Goal: Task Accomplishment & Management: Use online tool/utility

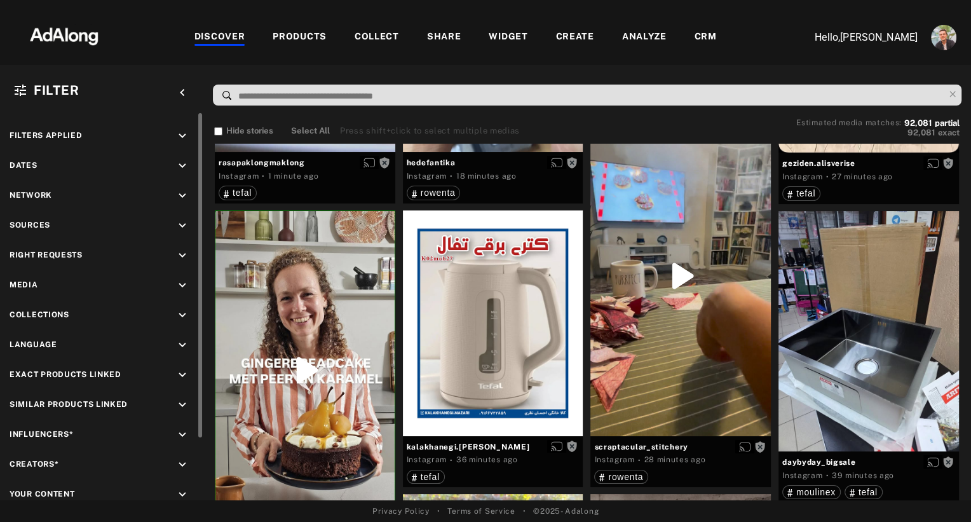
click at [183, 226] on icon "keyboard_arrow_down" at bounding box center [182, 226] width 14 height 14
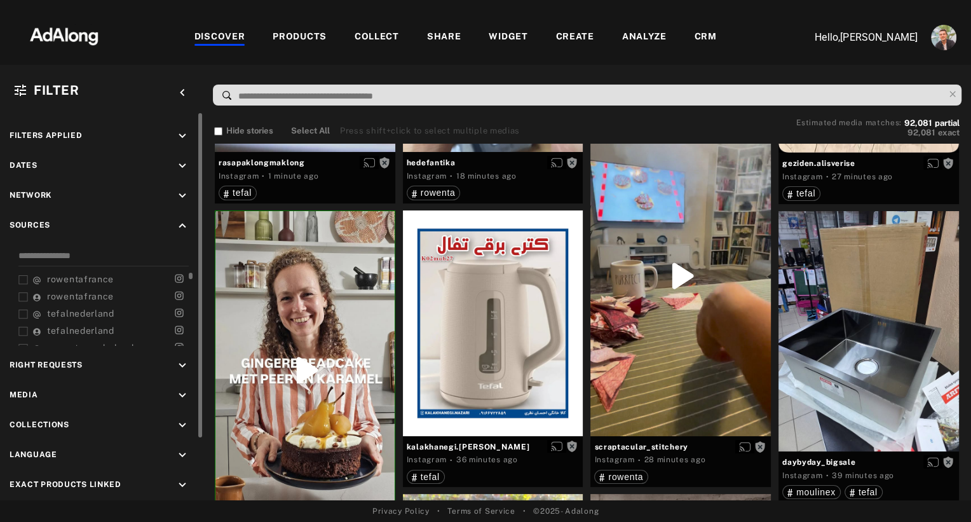
click at [88, 311] on span "tefalnederland" at bounding box center [80, 313] width 67 height 10
click at [82, 330] on span "tefalnederland" at bounding box center [80, 330] width 67 height 10
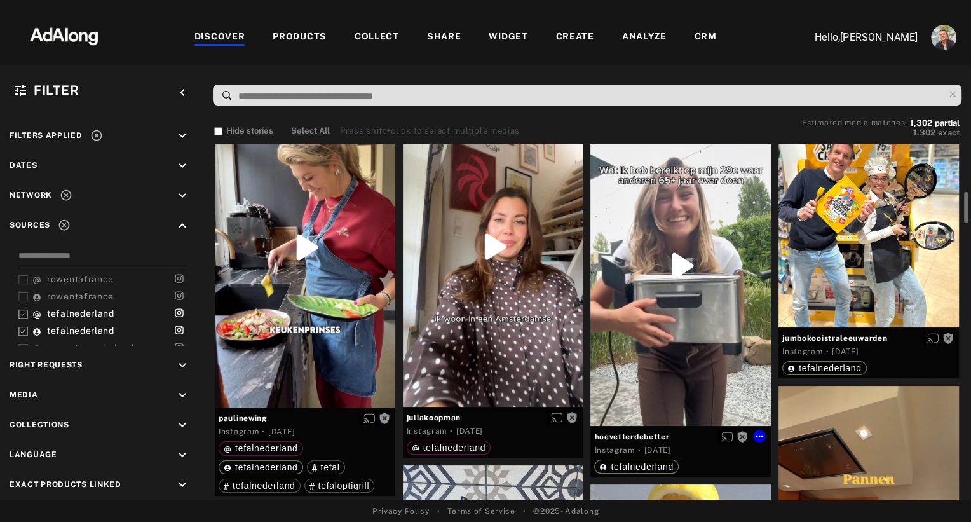
scroll to position [446, 0]
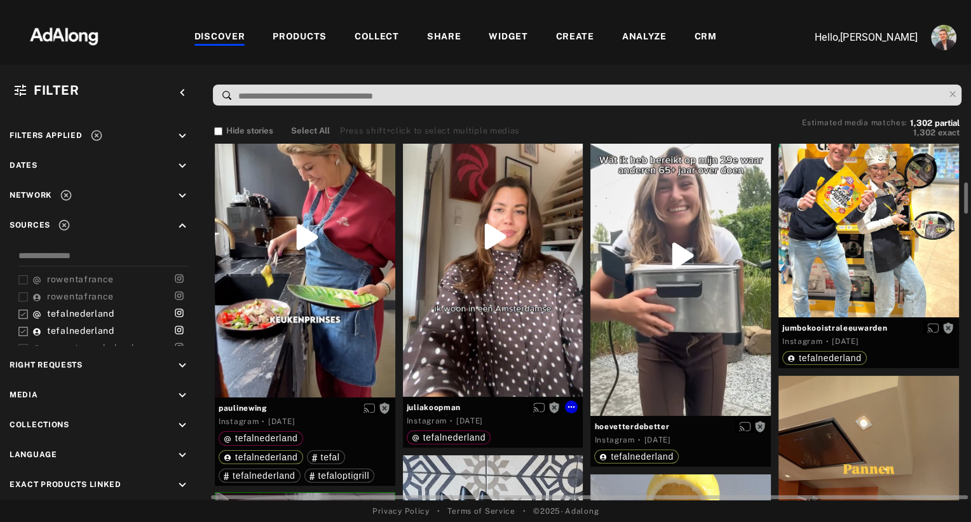
click at [506, 326] on div "Get rights" at bounding box center [493, 237] width 180 height 320
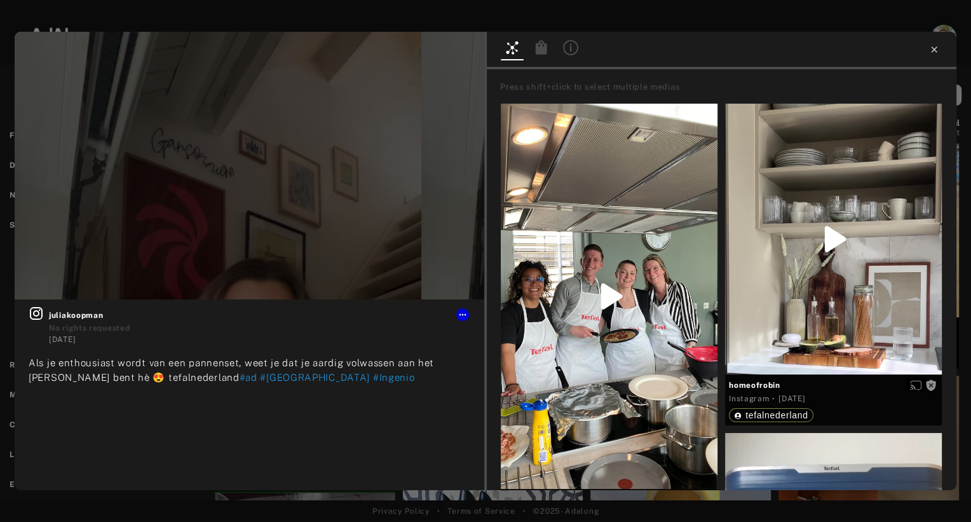
click at [936, 50] on icon at bounding box center [934, 49] width 10 height 10
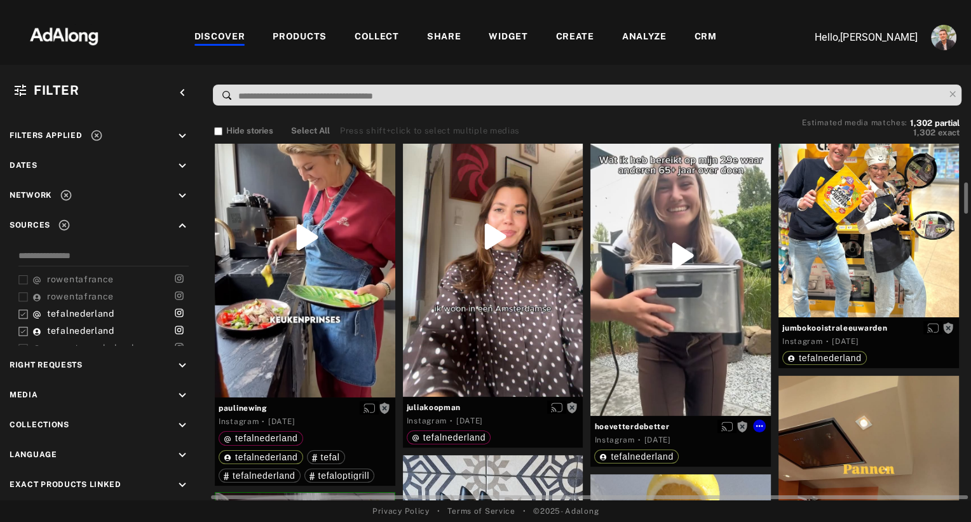
click at [685, 388] on div "Get rights" at bounding box center [680, 255] width 180 height 321
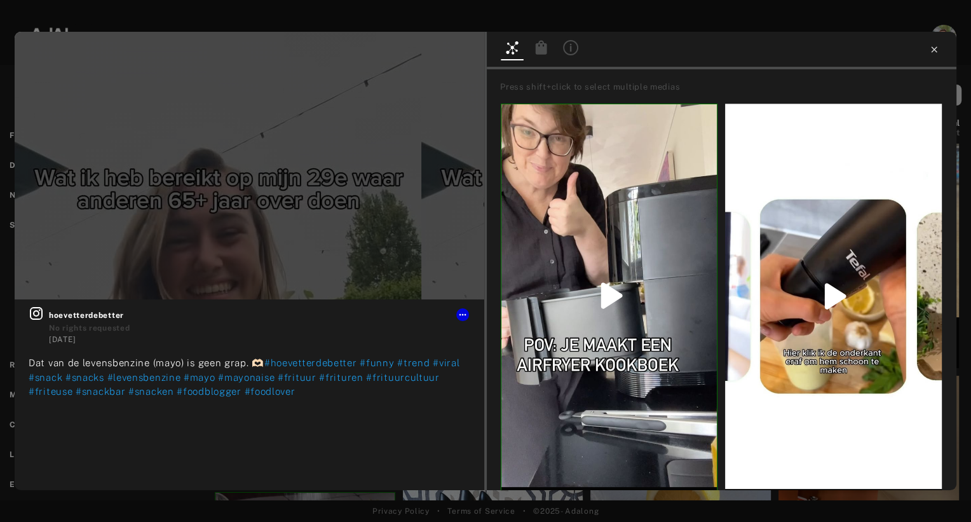
click at [934, 48] on icon at bounding box center [934, 49] width 10 height 10
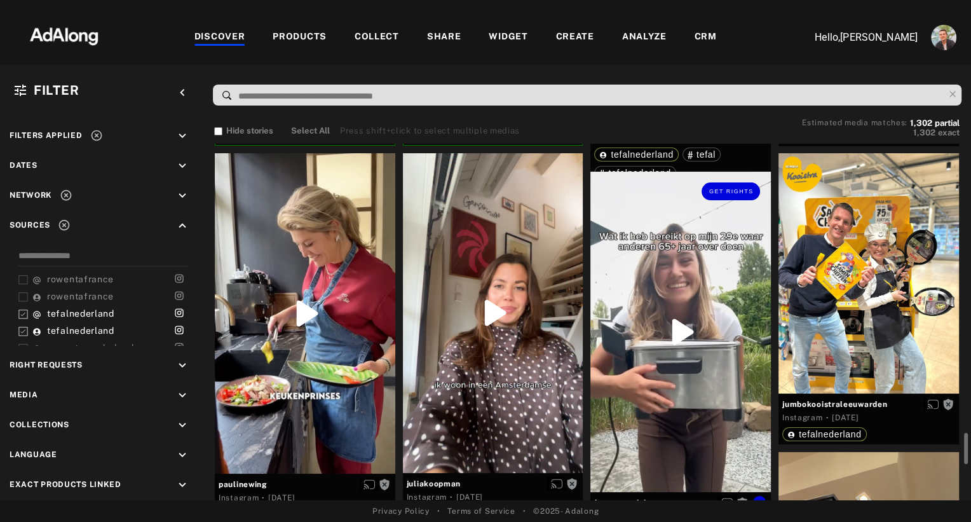
scroll to position [823, 0]
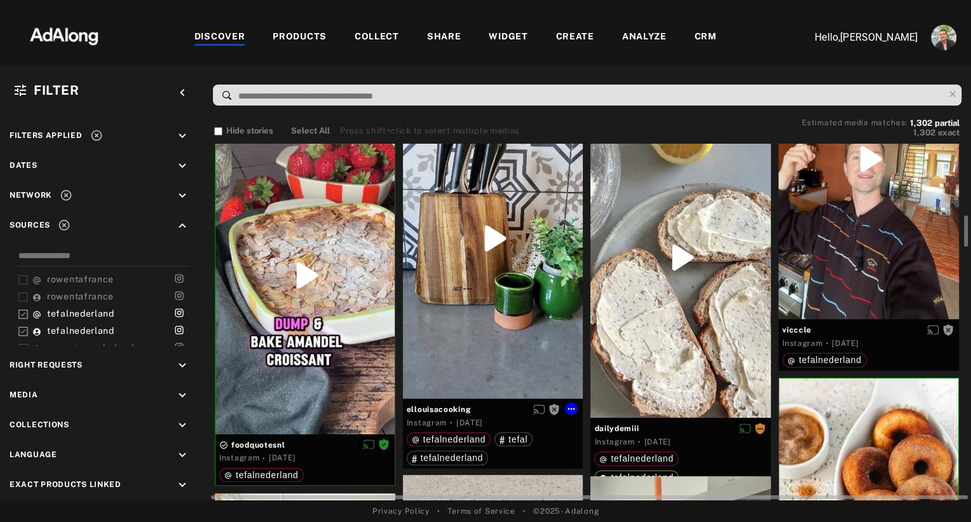
click at [480, 343] on div "Get rights" at bounding box center [493, 238] width 180 height 320
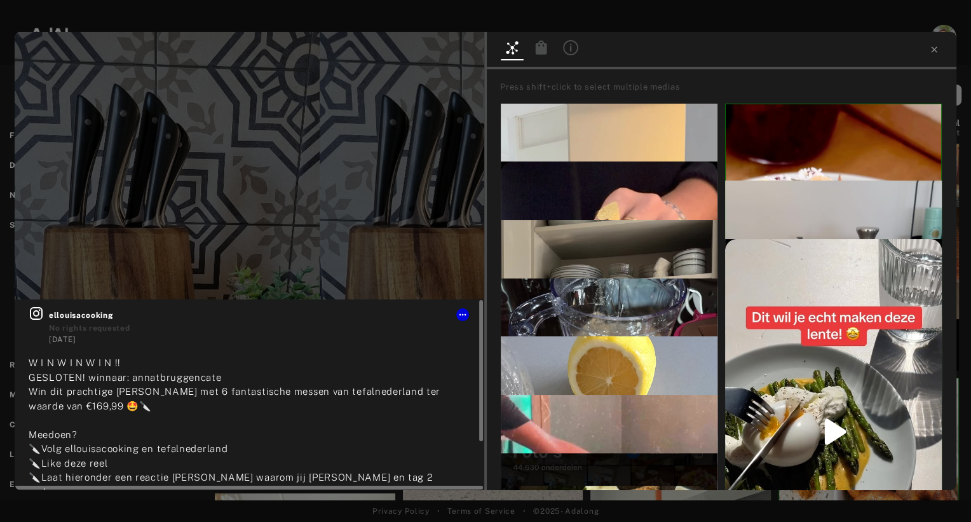
scroll to position [65, 0]
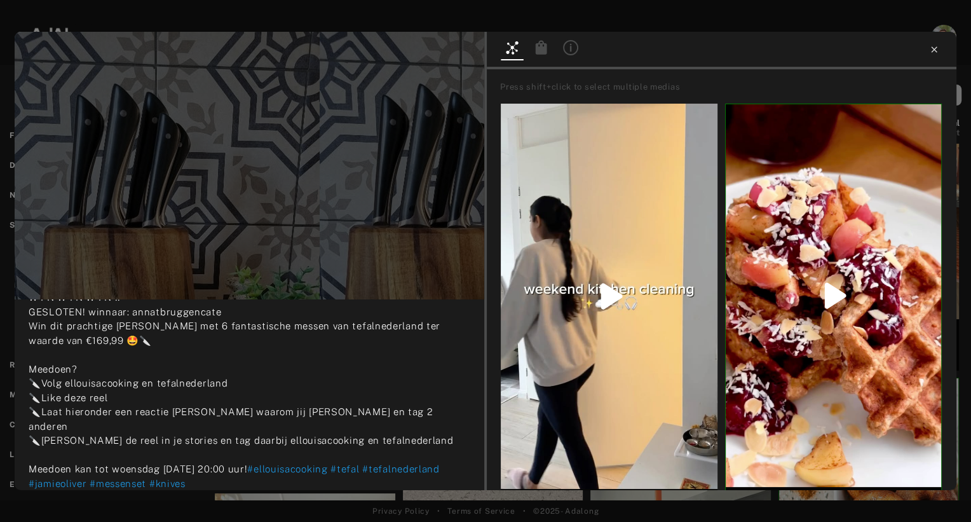
click at [934, 51] on icon at bounding box center [934, 49] width 10 height 10
